Goal: Complete application form

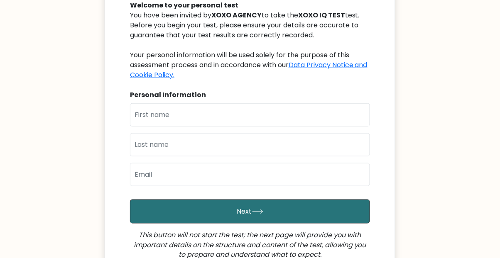
scroll to position [106, 0]
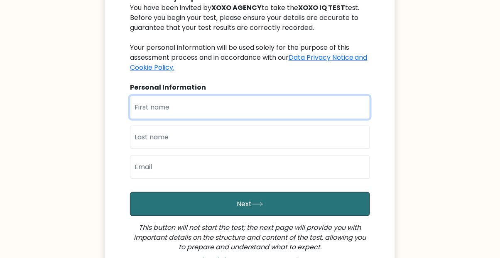
click at [182, 108] on input "text" at bounding box center [250, 107] width 240 height 23
type input "[PERSON_NAME]"
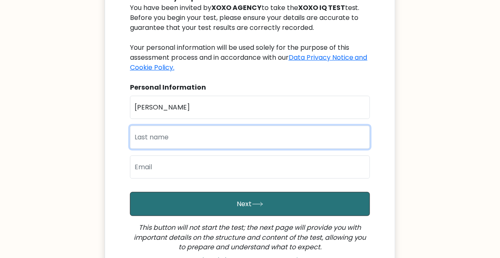
click at [149, 140] on input "text" at bounding box center [250, 137] width 240 height 23
type input "D"
type input "Tompong"
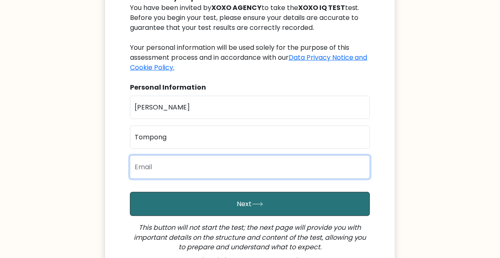
click at [185, 160] on input "email" at bounding box center [250, 167] width 240 height 23
type input "[EMAIL_ADDRESS][DOMAIN_NAME]"
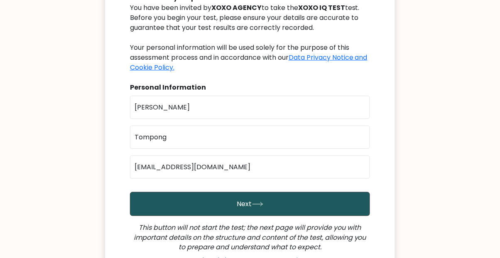
click at [193, 202] on button "Next" at bounding box center [250, 204] width 240 height 24
click at [238, 200] on button "Next" at bounding box center [250, 204] width 240 height 24
